Goal: Task Accomplishment & Management: Use online tool/utility

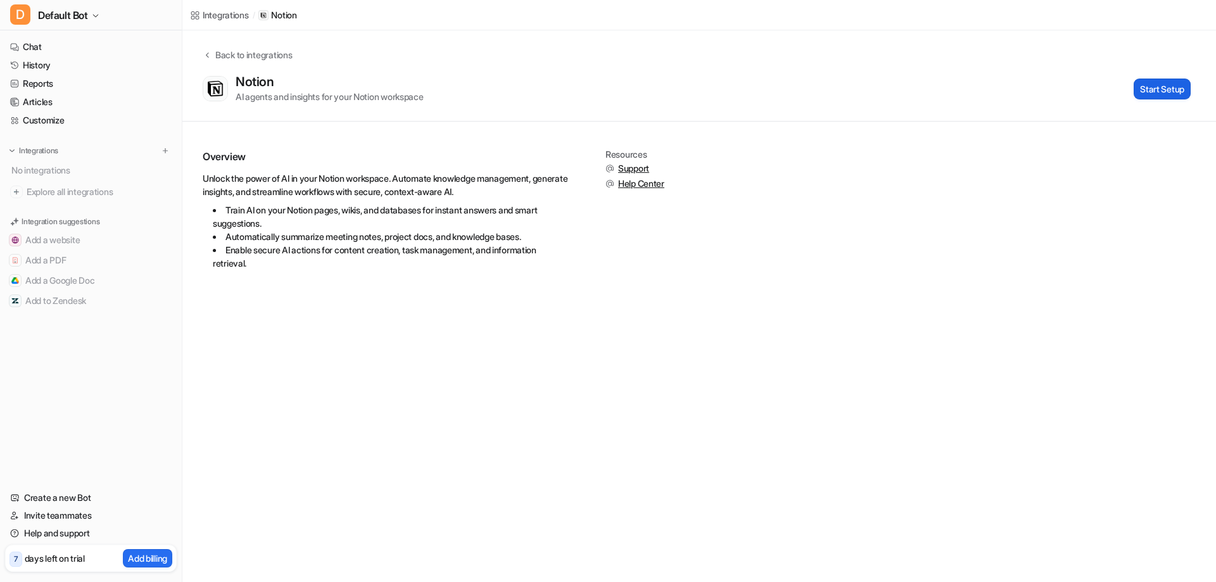
click at [1145, 88] on button "Start Setup" at bounding box center [1161, 89] width 57 height 21
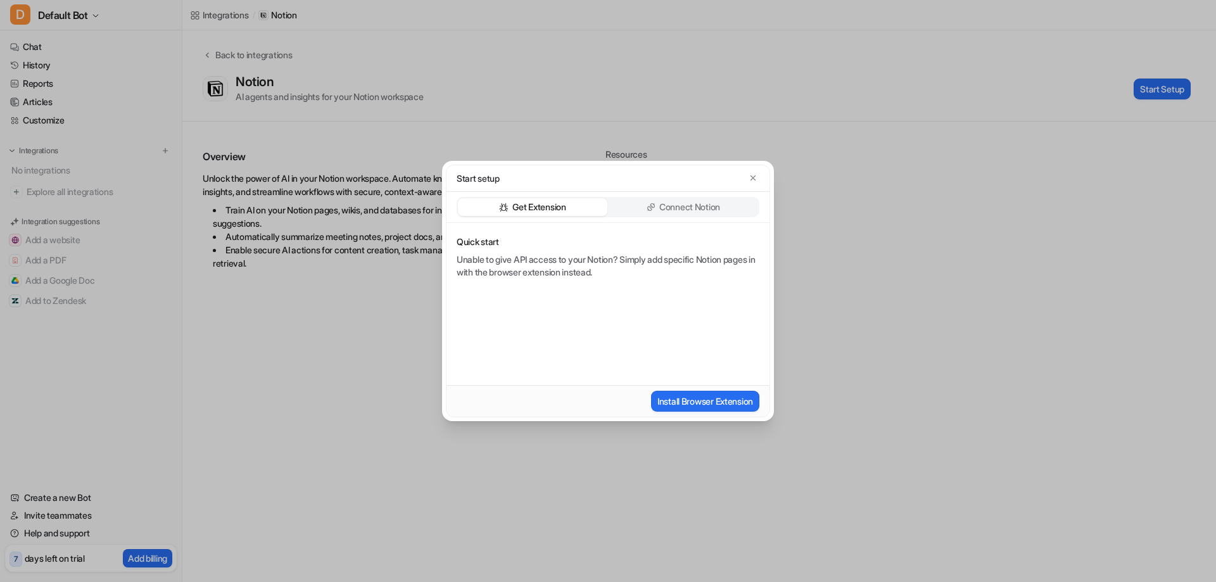
click at [697, 199] on div "Connect Notion" at bounding box center [682, 207] width 149 height 18
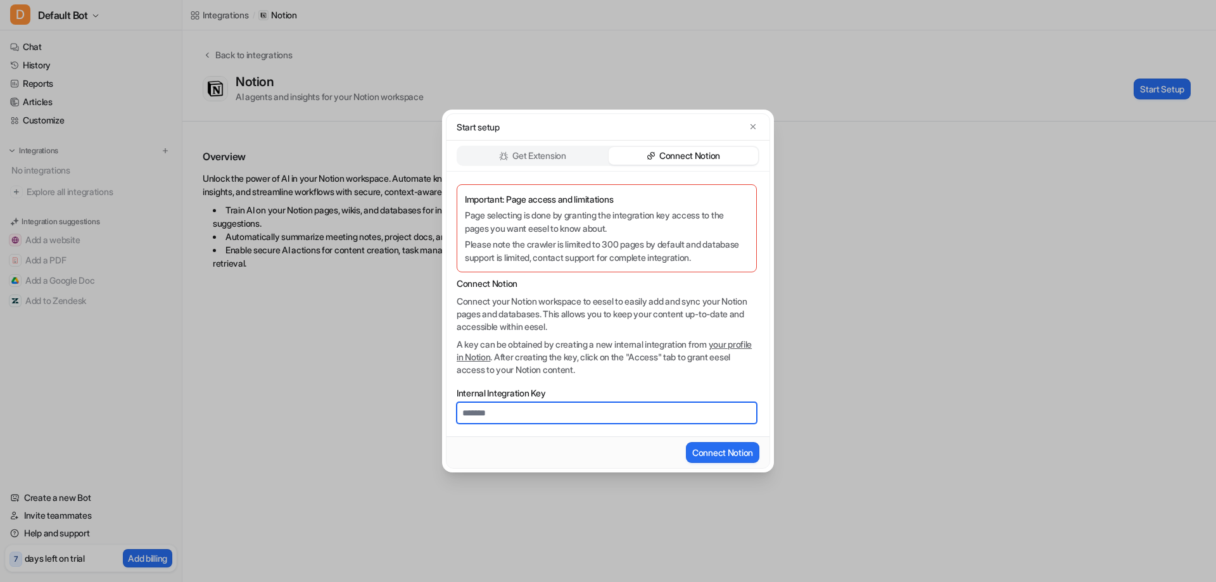
click at [522, 413] on input "Internal Integration Key" at bounding box center [606, 413] width 300 height 22
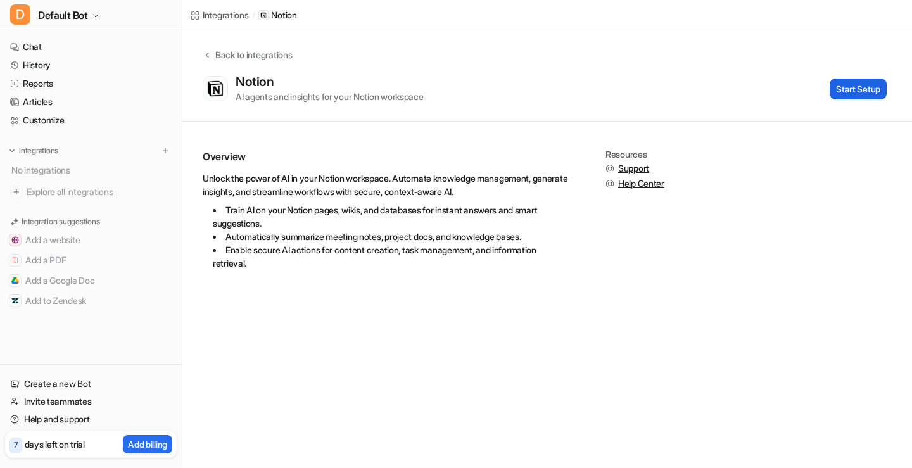
click at [865, 96] on button "Start Setup" at bounding box center [857, 89] width 57 height 21
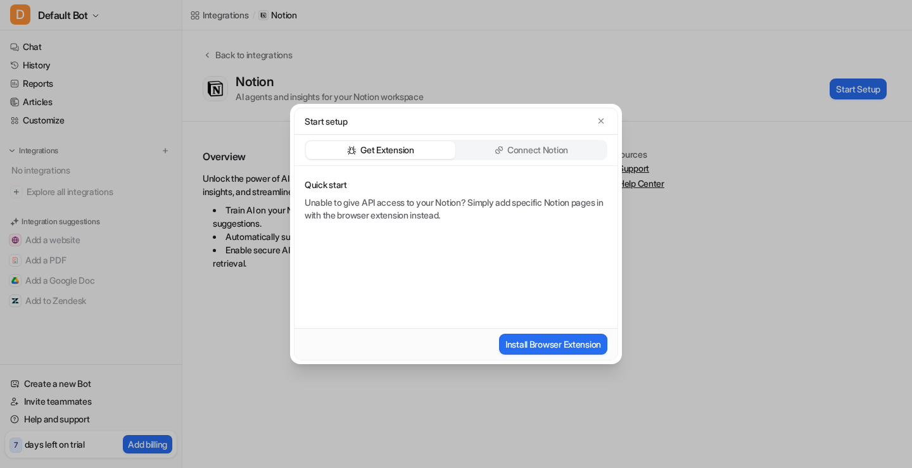
click at [541, 150] on p "Connect Notion" at bounding box center [537, 150] width 61 height 13
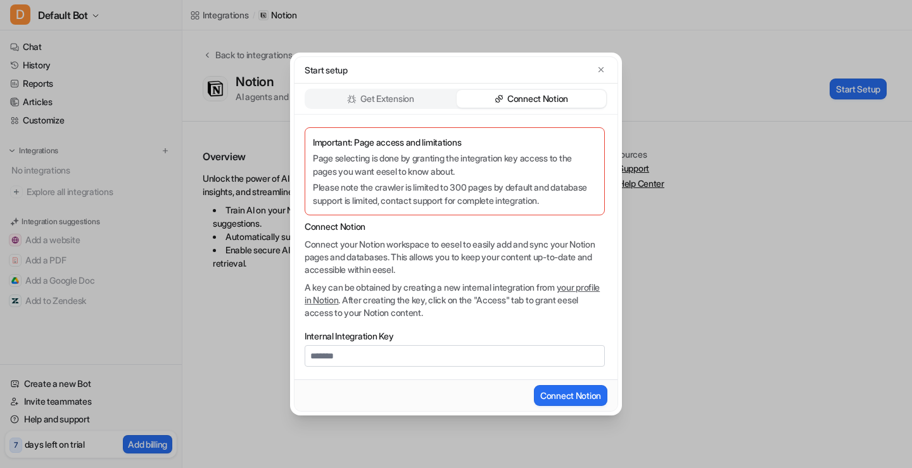
click at [346, 301] on link "your profile in Notion" at bounding box center [452, 293] width 295 height 23
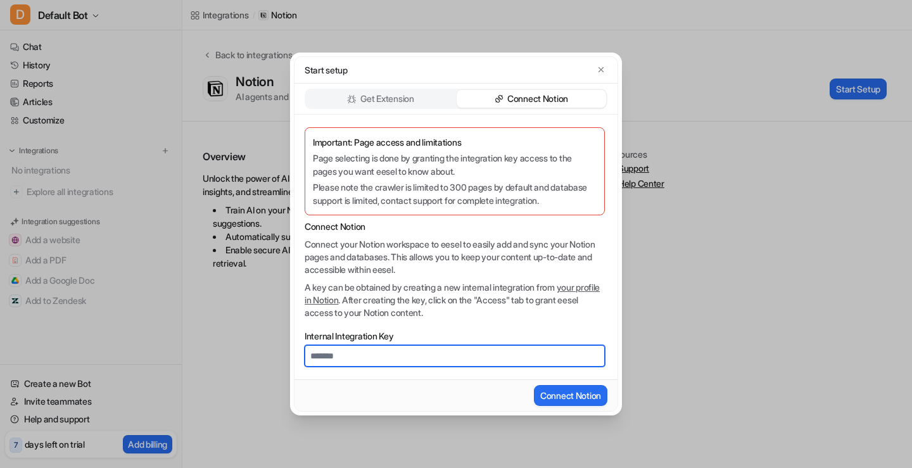
click at [363, 360] on input "Internal Integration Key" at bounding box center [455, 356] width 300 height 22
paste input "**********"
type input "**********"
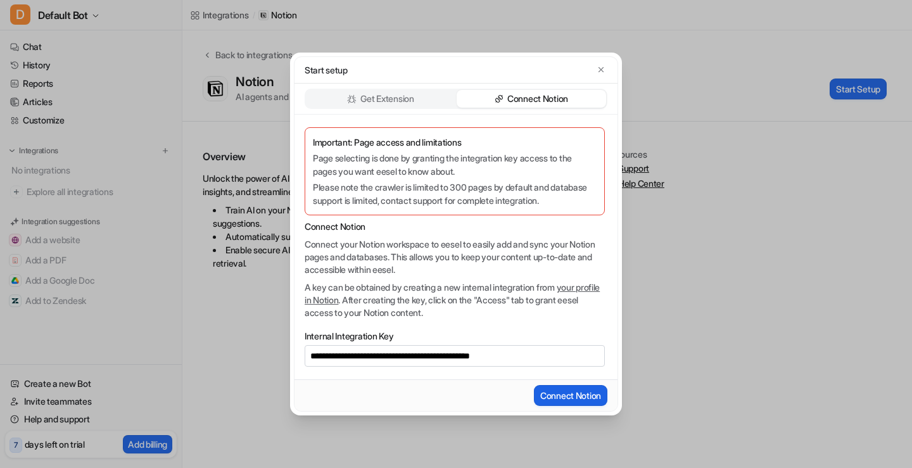
click at [568, 396] on button "Connect Notion" at bounding box center [570, 395] width 73 height 21
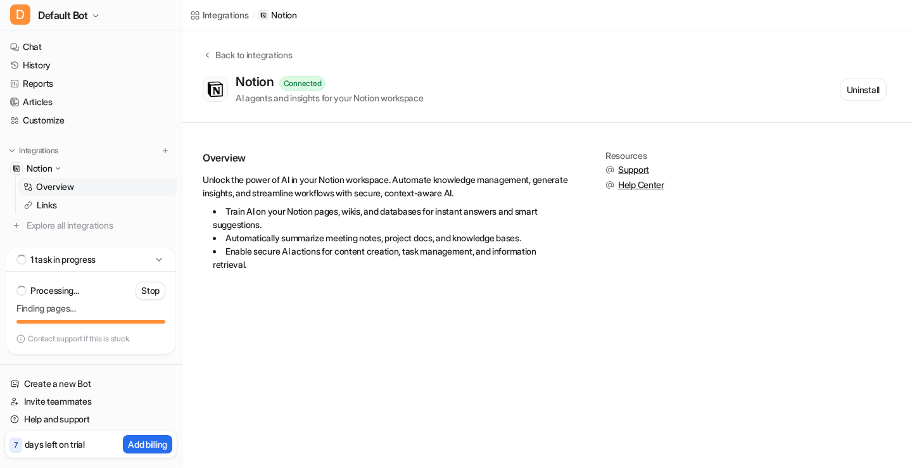
click at [222, 401] on div "Integrations / Notion Back to integrations Notion Connected AI agents and insig…" at bounding box center [456, 234] width 912 height 468
click at [68, 210] on link "Links" at bounding box center [97, 205] width 158 height 18
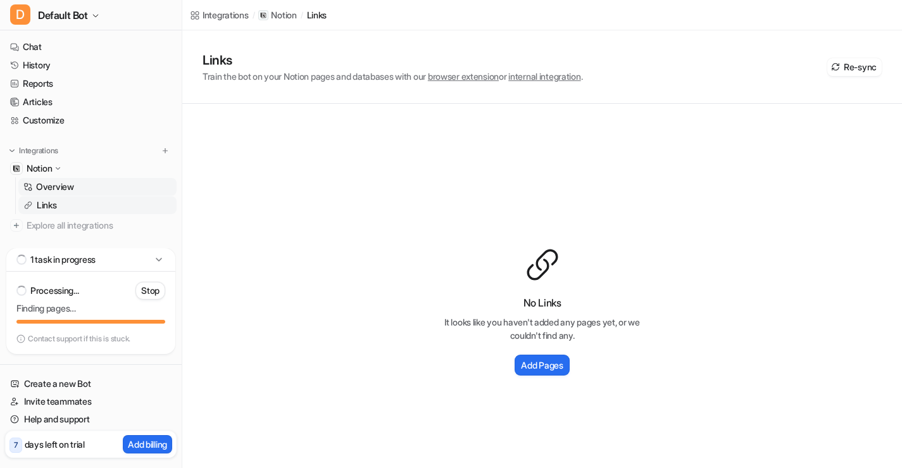
click at [66, 192] on p "Overview" at bounding box center [55, 186] width 38 height 13
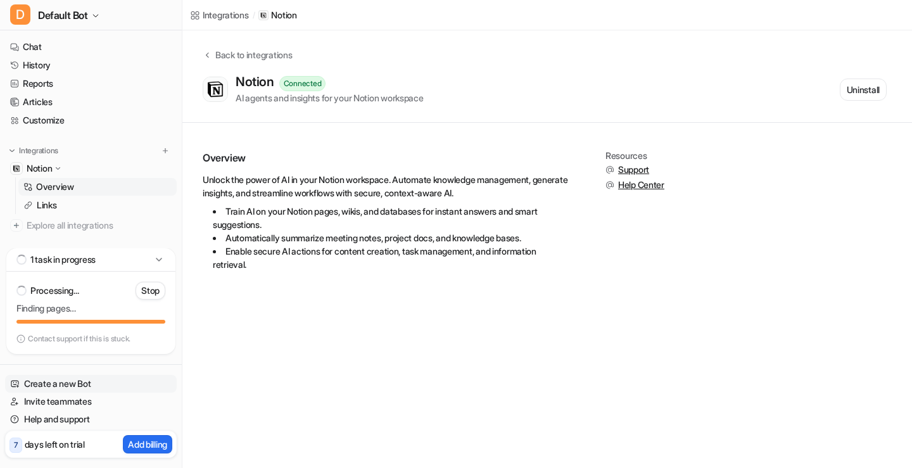
click at [87, 383] on link "Create a new Bot" at bounding box center [91, 384] width 172 height 18
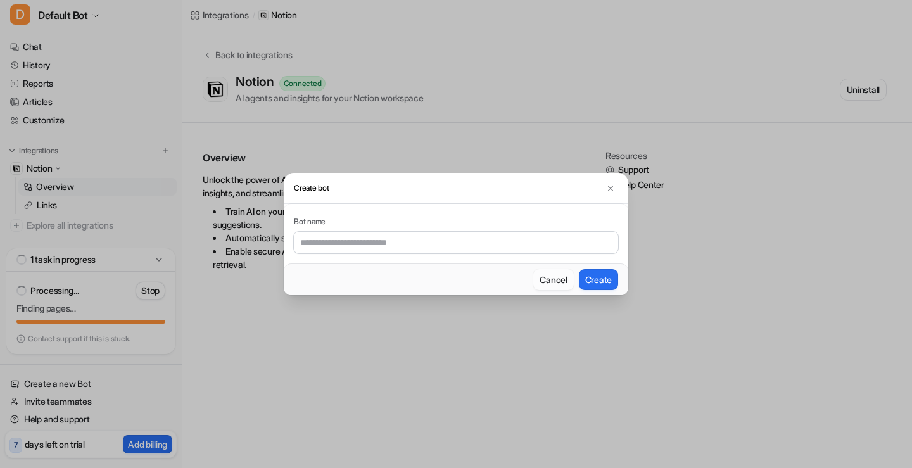
click at [546, 279] on button "Cancel" at bounding box center [553, 279] width 40 height 21
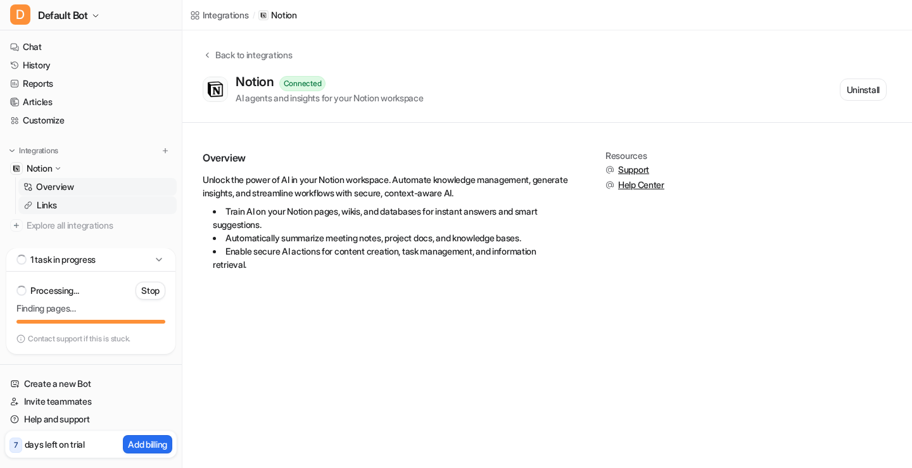
click at [114, 204] on link "Links" at bounding box center [97, 205] width 158 height 18
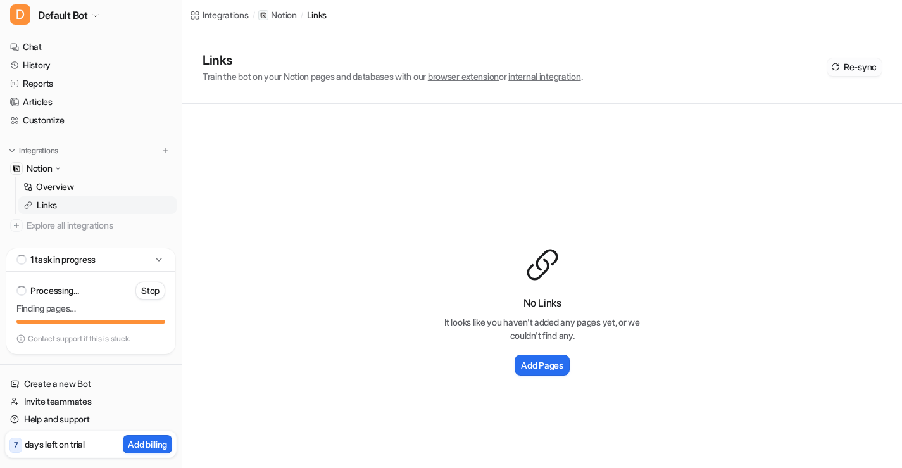
click at [861, 61] on button "Re-sync" at bounding box center [854, 67] width 54 height 18
click at [142, 292] on p "Stop" at bounding box center [150, 290] width 18 height 13
click at [146, 291] on p "Stop" at bounding box center [150, 290] width 18 height 13
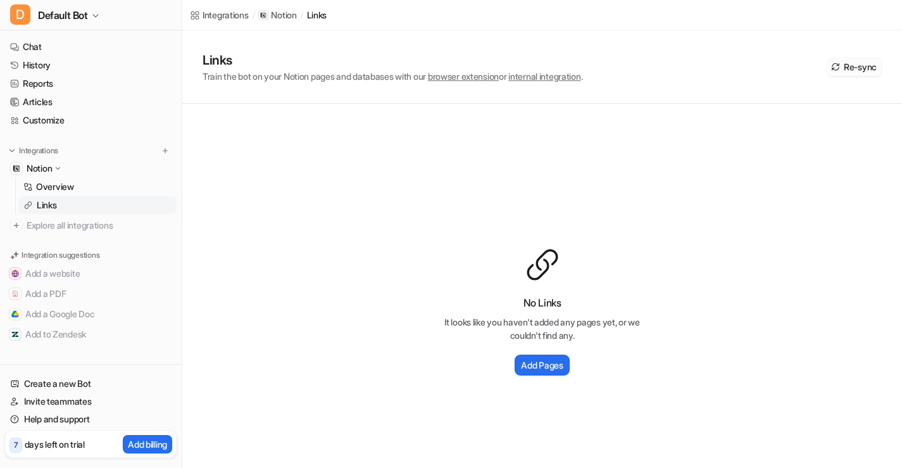
click at [866, 67] on button "Re-sync" at bounding box center [854, 67] width 54 height 18
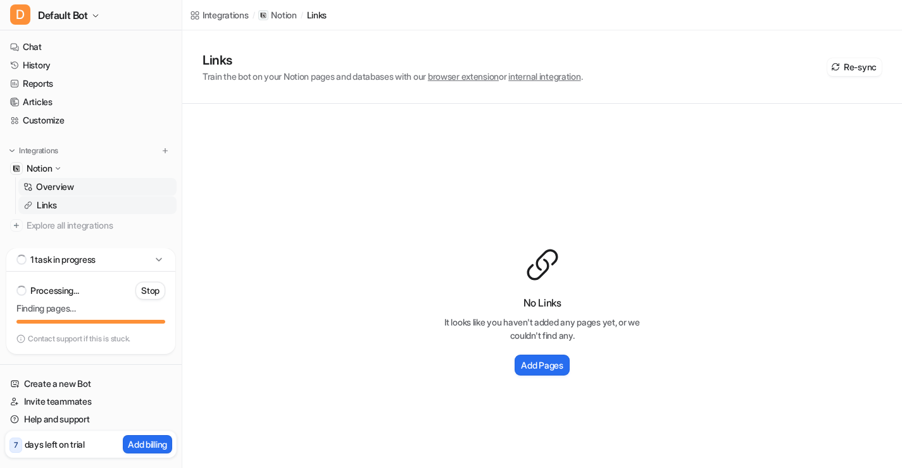
click at [86, 187] on link "Overview" at bounding box center [97, 187] width 158 height 18
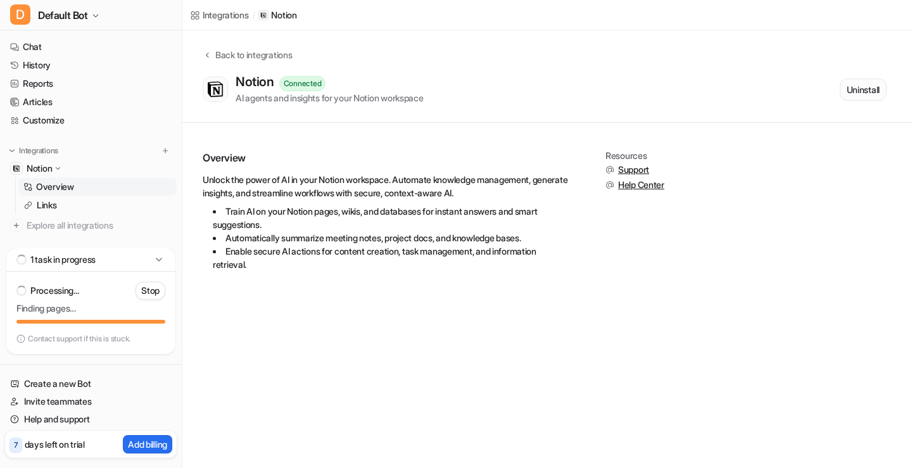
click at [856, 94] on button "Uninstall" at bounding box center [863, 90] width 47 height 22
click at [148, 291] on p "Stop" at bounding box center [150, 290] width 18 height 13
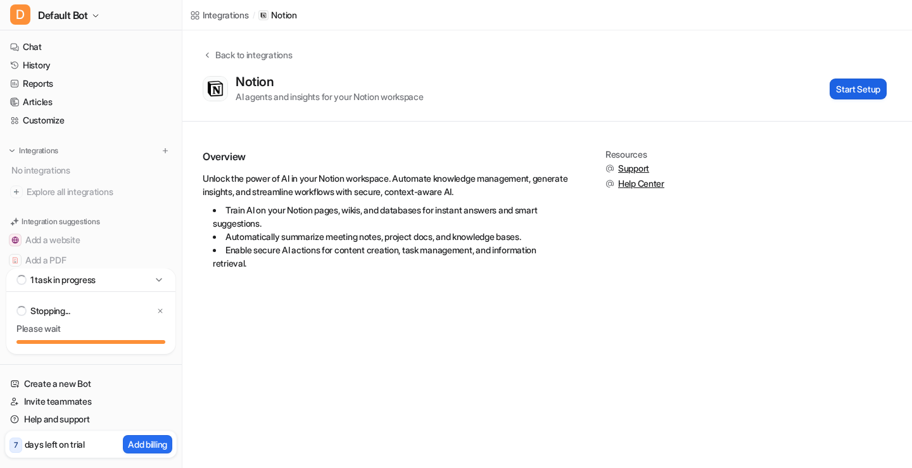
click at [845, 91] on button "Start Setup" at bounding box center [857, 89] width 57 height 21
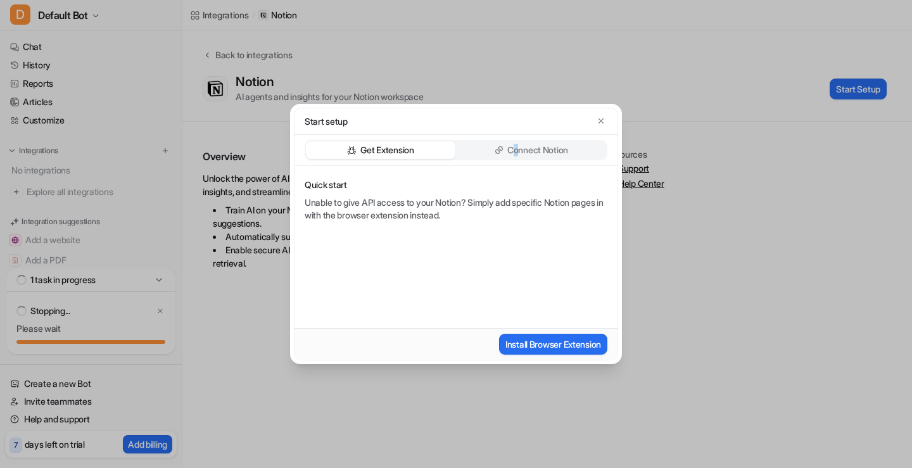
click at [515, 141] on div "Get Extension Connect Notion" at bounding box center [456, 150] width 303 height 20
click at [536, 150] on p "Connect Notion" at bounding box center [537, 150] width 61 height 13
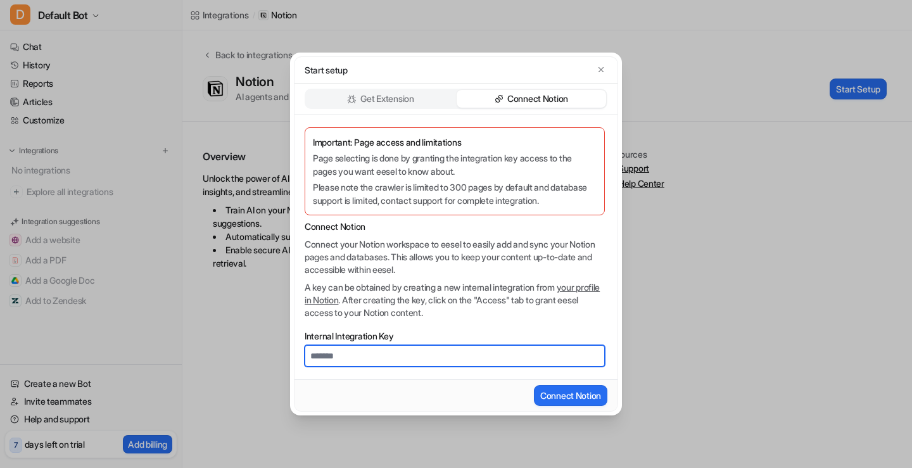
click at [339, 353] on input "Internal Integration Key" at bounding box center [455, 356] width 300 height 22
type input "**********"
drag, startPoint x: 525, startPoint y: 358, endPoint x: 273, endPoint y: 379, distance: 252.9
click at [277, 381] on div "**********" at bounding box center [456, 234] width 912 height 468
click at [409, 355] on input "Internal Integration Key" at bounding box center [455, 356] width 300 height 22
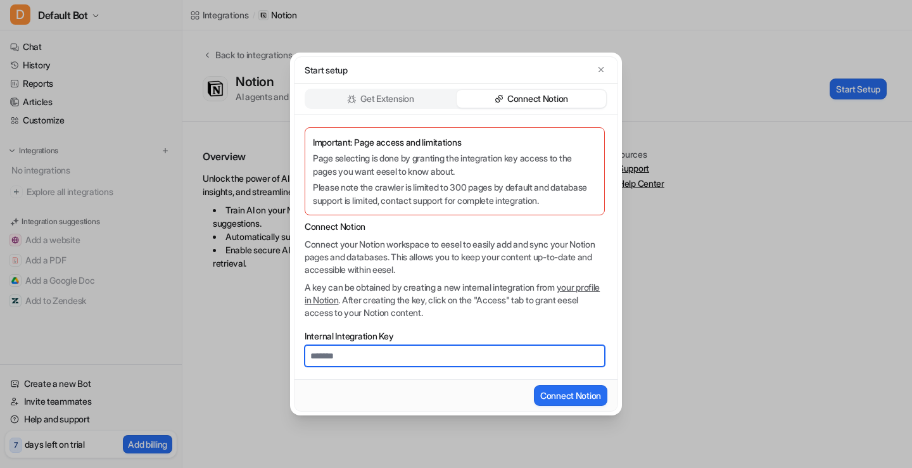
paste input "**********"
type input "**********"
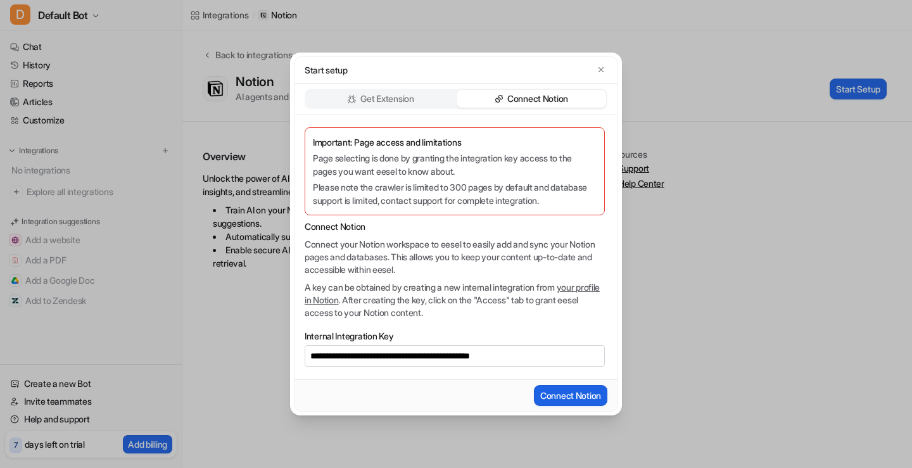
click at [568, 395] on button "Connect Notion" at bounding box center [570, 395] width 73 height 21
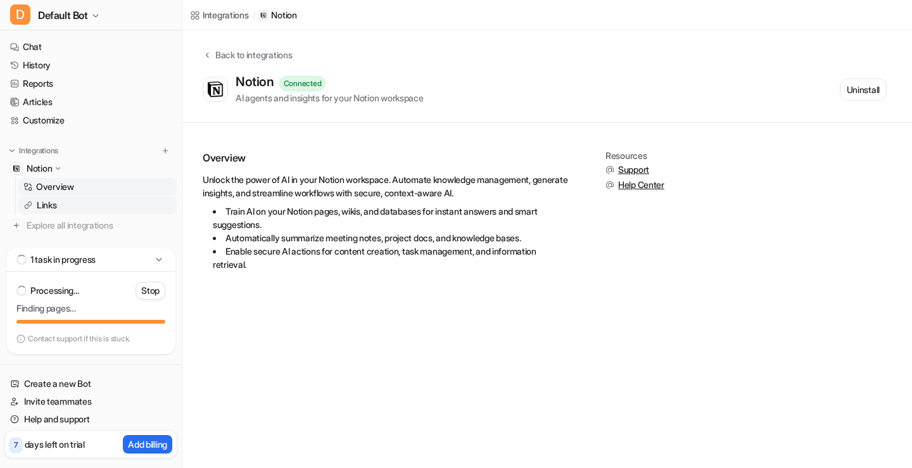
click at [62, 202] on link "Links" at bounding box center [97, 205] width 158 height 18
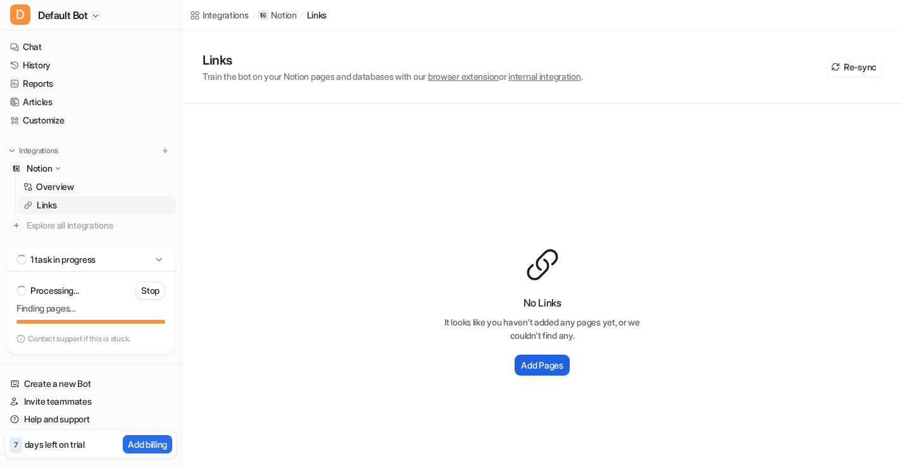
click at [538, 372] on button "Add Pages" at bounding box center [542, 365] width 54 height 21
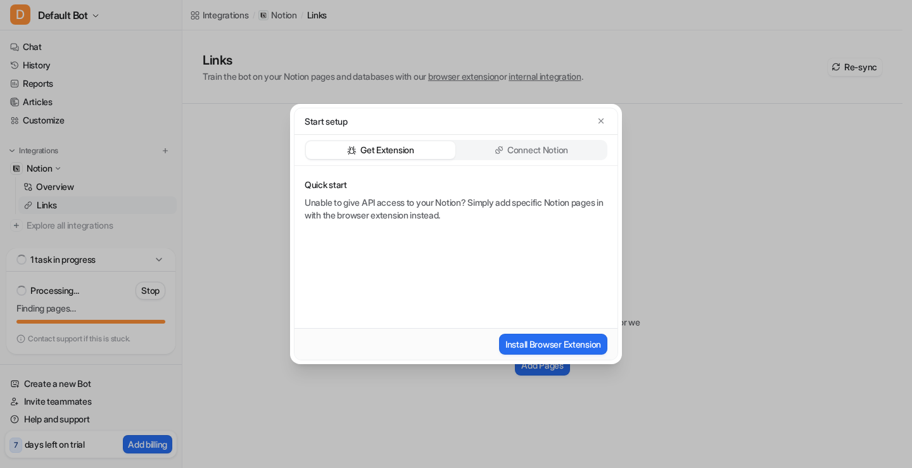
click at [568, 145] on p "Connect Notion" at bounding box center [537, 150] width 61 height 13
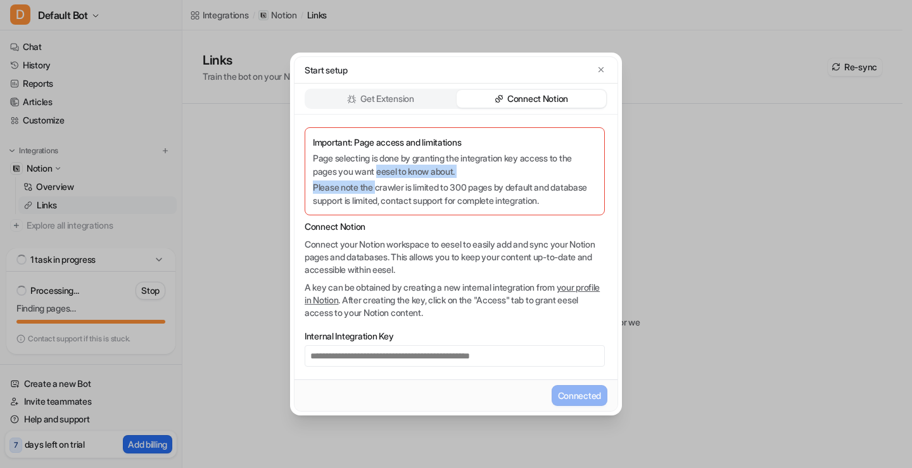
drag, startPoint x: 456, startPoint y: 294, endPoint x: 379, endPoint y: 177, distance: 139.8
click at [379, 177] on div "Important: Page access and limitations Page selecting is done by granting the i…" at bounding box center [455, 171] width 284 height 72
click at [496, 171] on p "Page selecting is done by granting the integration key access to the pages you …" at bounding box center [455, 164] width 284 height 27
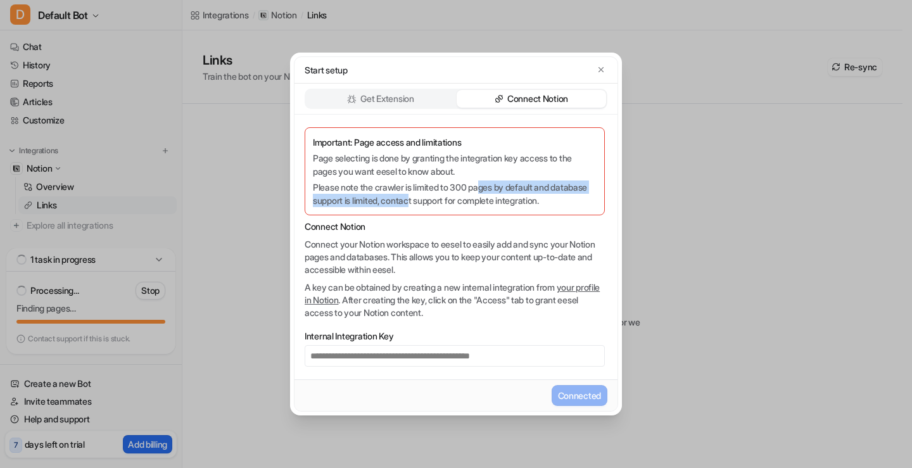
drag, startPoint x: 487, startPoint y: 186, endPoint x: 437, endPoint y: 216, distance: 57.7
click at [455, 210] on div "Important: Page access and limitations Page selecting is done by granting the i…" at bounding box center [455, 171] width 300 height 88
click at [375, 206] on p "Please note the crawler is limited to 300 pages by default and database support…" at bounding box center [455, 193] width 284 height 27
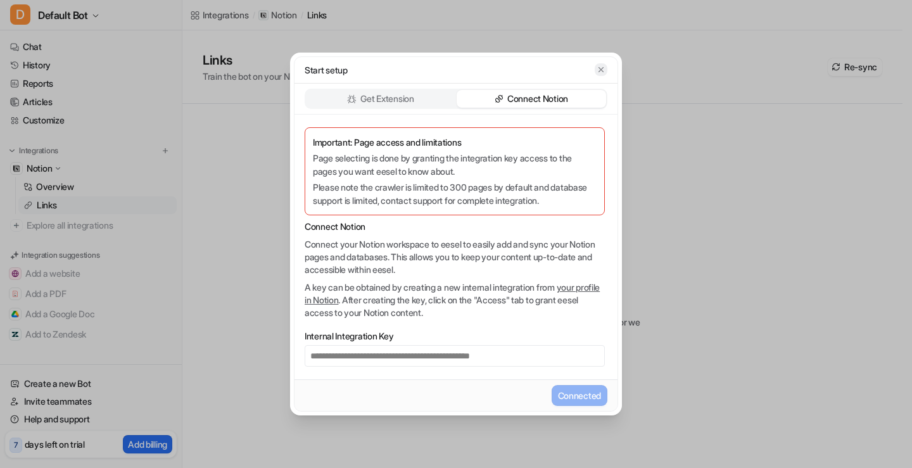
click at [596, 65] on icon "button" at bounding box center [600, 69] width 9 height 9
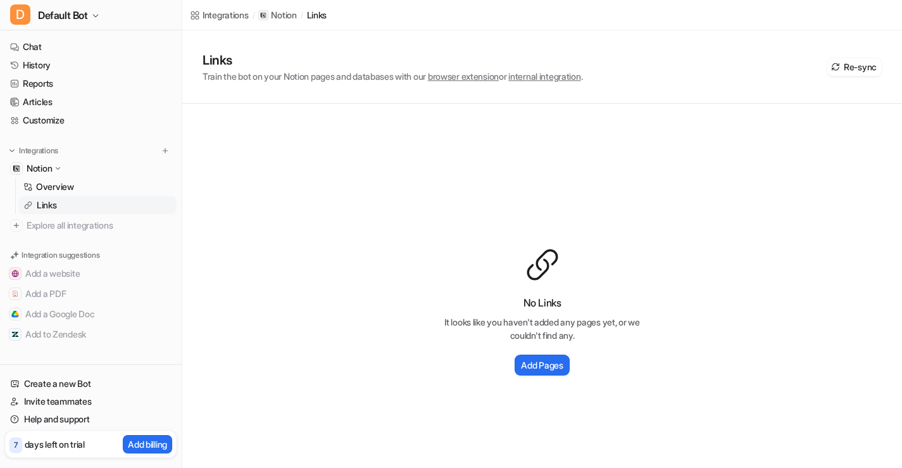
drag, startPoint x: 574, startPoint y: 268, endPoint x: 534, endPoint y: 277, distance: 41.5
click at [574, 268] on div at bounding box center [542, 264] width 203 height 35
click at [844, 68] on button "Re-sync" at bounding box center [854, 67] width 54 height 18
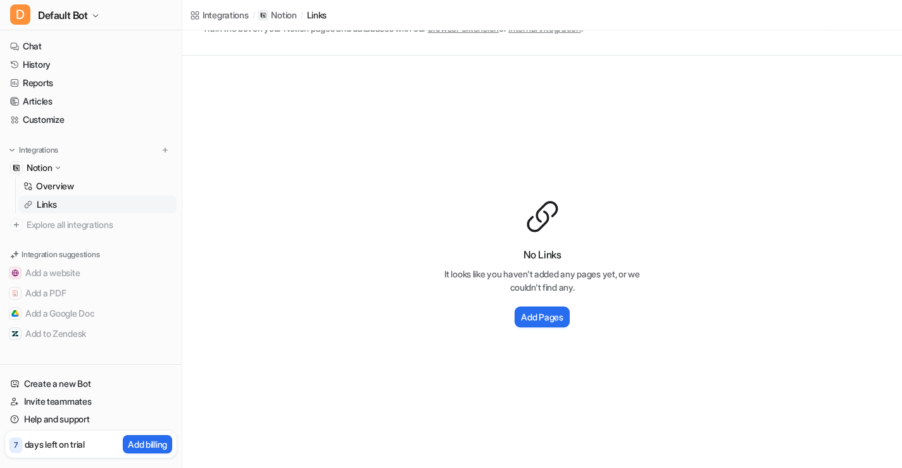
scroll to position [53, 0]
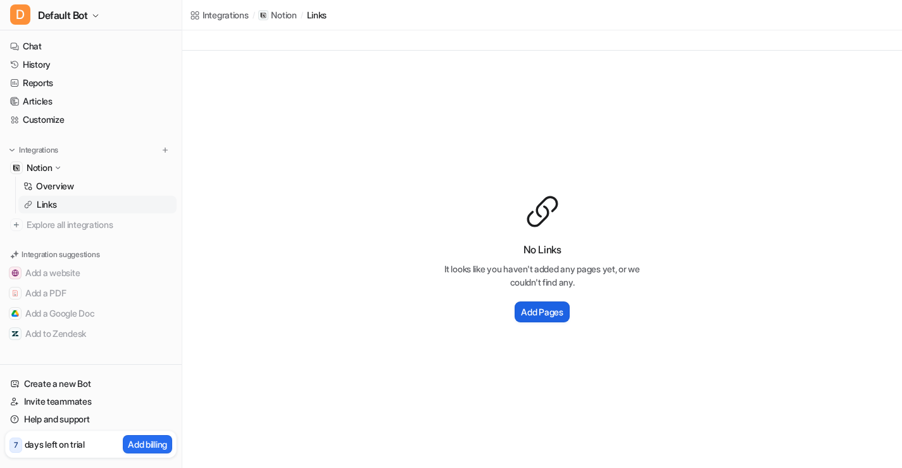
click at [546, 317] on h2 "Add Pages" at bounding box center [542, 311] width 42 height 13
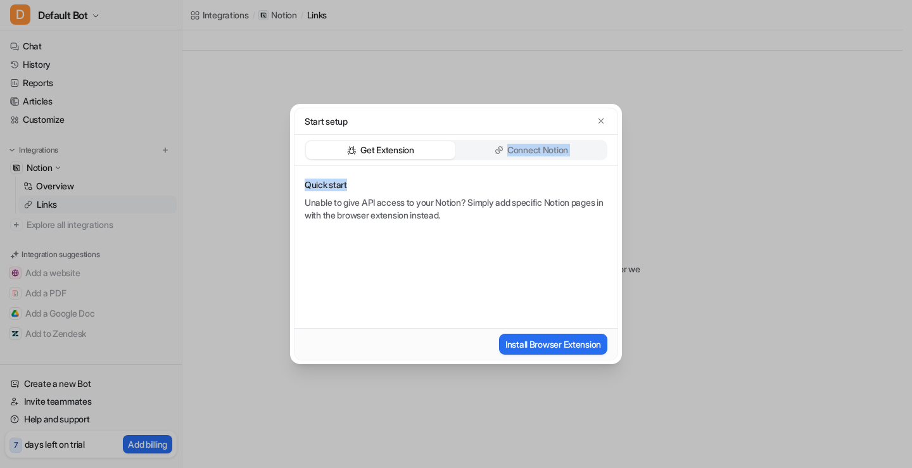
drag, startPoint x: 515, startPoint y: 167, endPoint x: 505, endPoint y: 156, distance: 15.2
click at [505, 156] on div "Start setup Get Extension Connect Notion Quick start Unable to give API access …" at bounding box center [456, 234] width 324 height 253
click at [504, 156] on div "Connect Notion" at bounding box center [530, 150] width 149 height 18
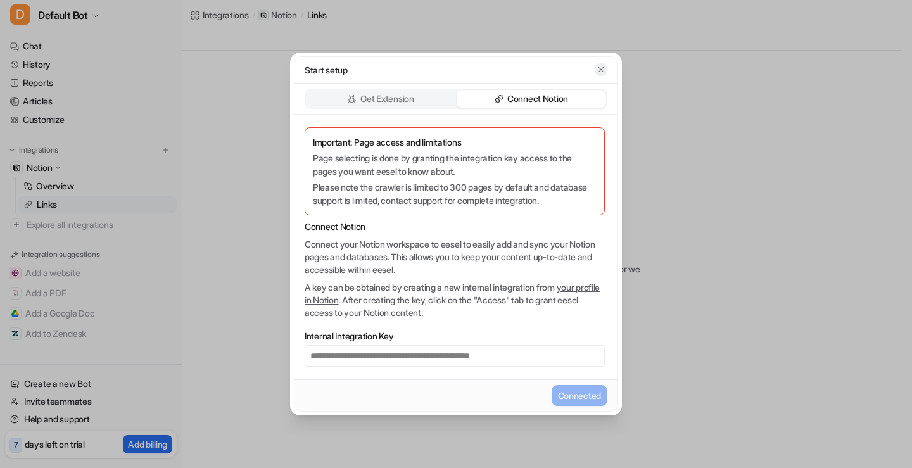
click at [598, 68] on icon "button" at bounding box center [600, 69] width 9 height 9
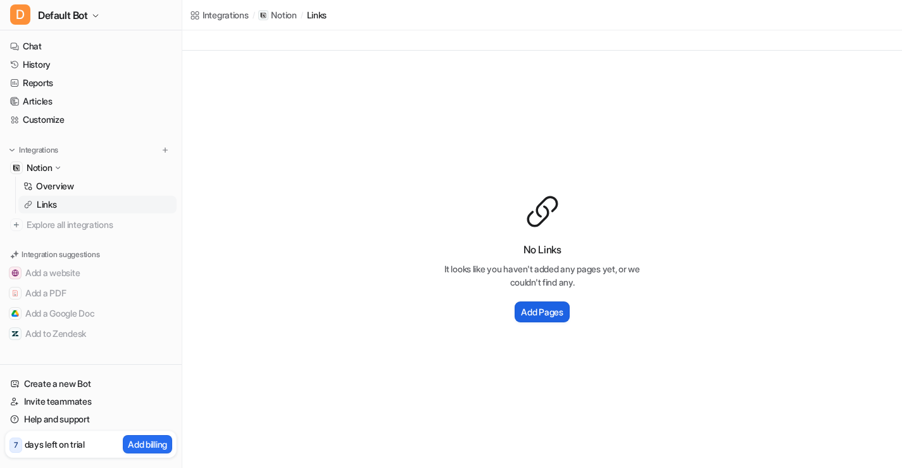
click at [528, 311] on h2 "Add Pages" at bounding box center [542, 311] width 42 height 13
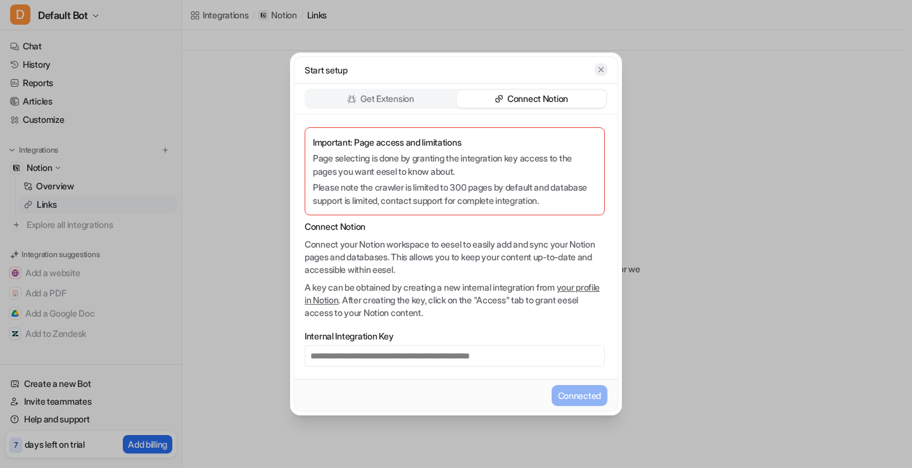
click at [601, 70] on icon "button" at bounding box center [600, 69] width 5 height 5
